Goal: Task Accomplishment & Management: Manage account settings

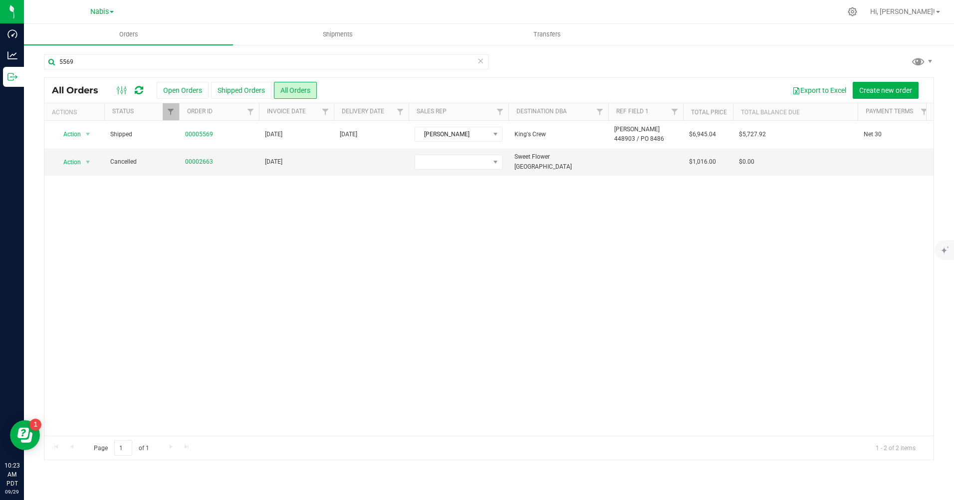
click at [481, 60] on icon at bounding box center [480, 60] width 7 height 12
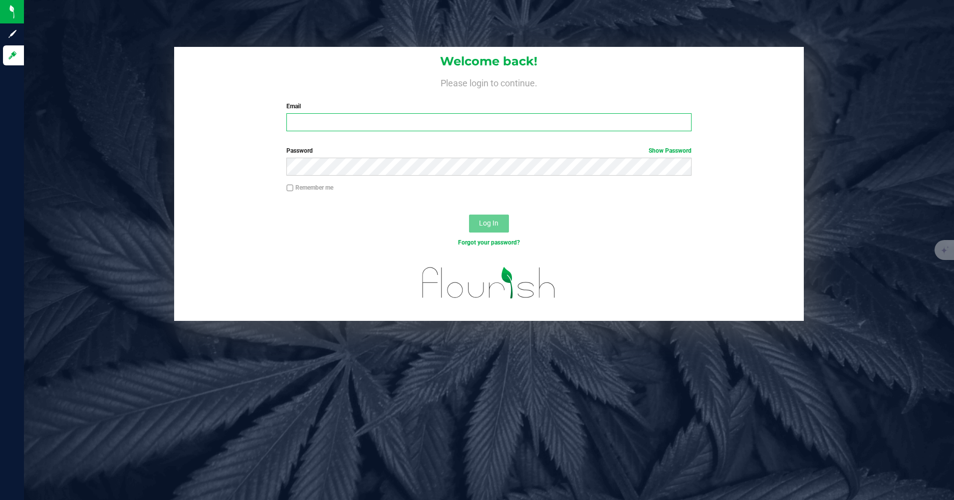
type input "[PERSON_NAME][EMAIL_ADDRESS][PERSON_NAME][DOMAIN_NAME]"
click at [308, 188] on label "Remember me" at bounding box center [310, 187] width 47 height 9
click at [293, 188] on input "Remember me" at bounding box center [290, 188] width 7 height 7
checkbox input "true"
click at [483, 221] on span "Log In" at bounding box center [488, 223] width 19 height 8
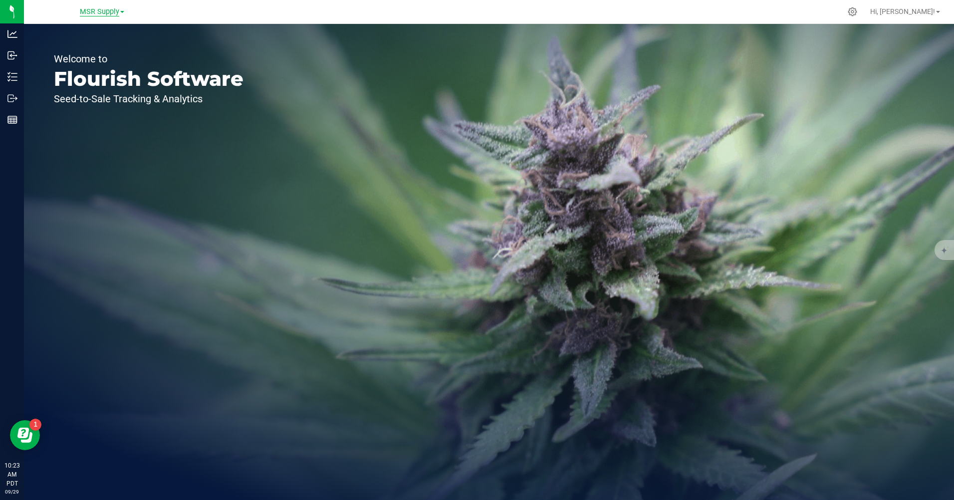
click at [99, 9] on span "MSR Supply" at bounding box center [99, 11] width 39 height 9
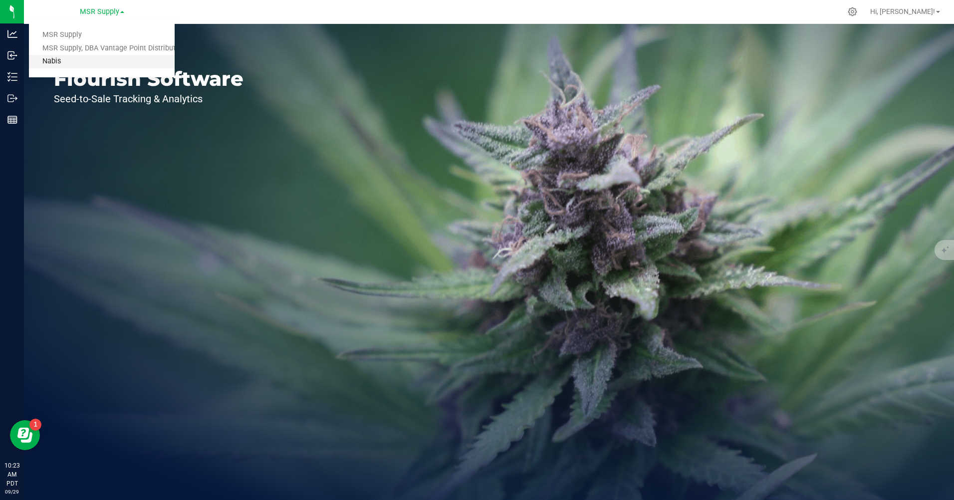
click at [96, 59] on link "Nabis" at bounding box center [102, 61] width 146 height 13
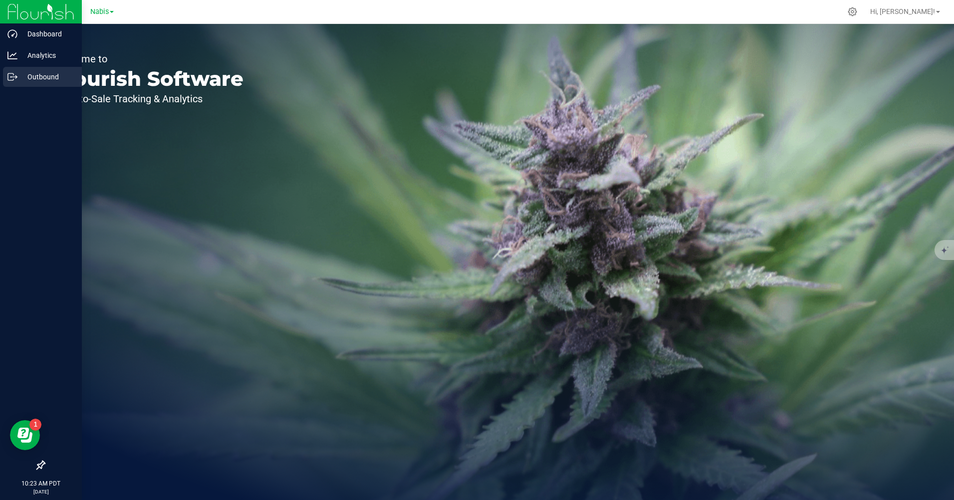
click at [36, 72] on p "Outbound" at bounding box center [47, 77] width 60 height 12
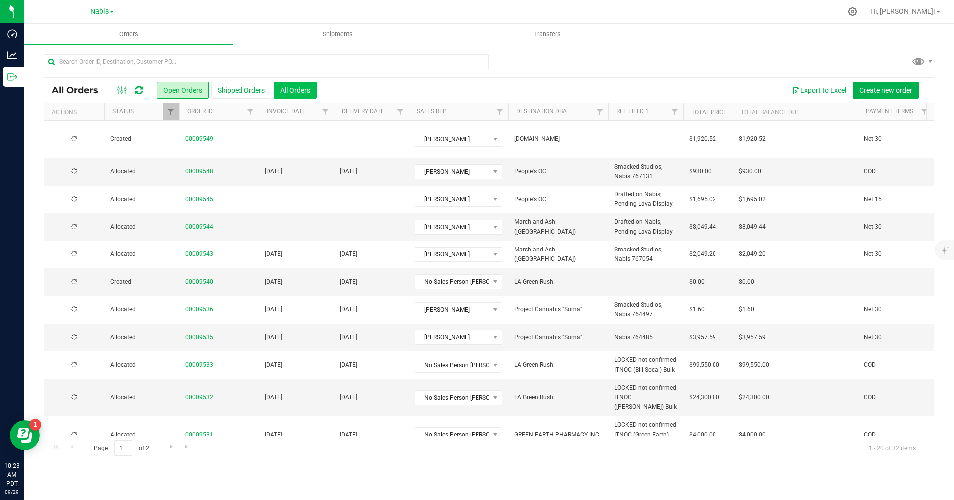
click at [293, 91] on button "All Orders" at bounding box center [295, 90] width 43 height 17
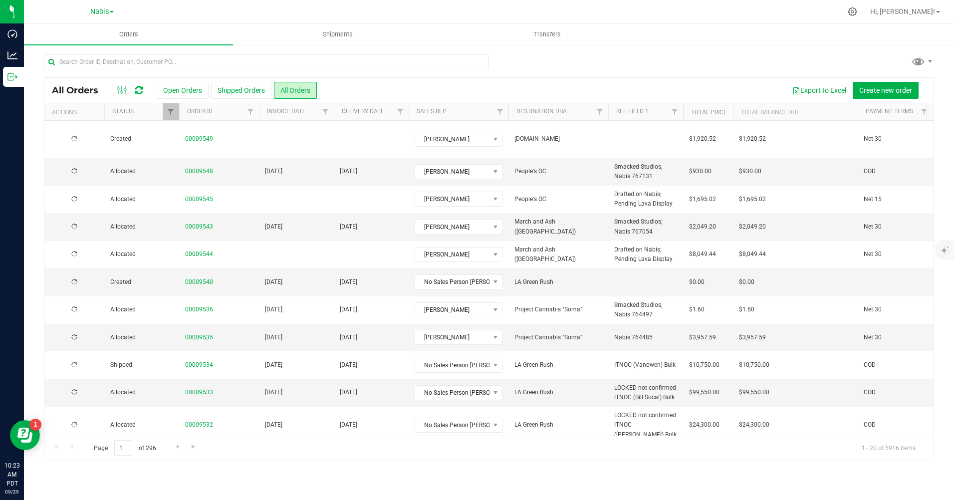
drag, startPoint x: 486, startPoint y: 208, endPoint x: 642, endPoint y: 62, distance: 213.3
click at [642, 62] on div at bounding box center [489, 65] width 890 height 23
